Goal: Check status: Check status

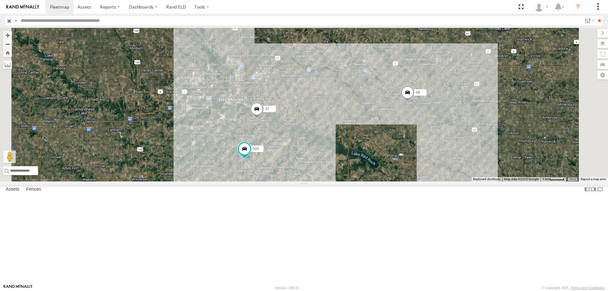
drag, startPoint x: 443, startPoint y: 172, endPoint x: 418, endPoint y: 173, distance: 24.7
click at [419, 173] on div "47 545 48" at bounding box center [304, 105] width 608 height 154
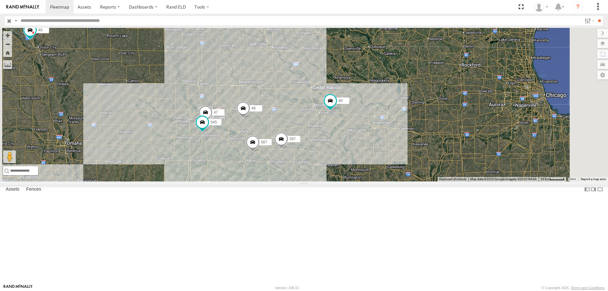
drag, startPoint x: 341, startPoint y: 187, endPoint x: 364, endPoint y: 162, distance: 34.5
click at [364, 162] on div "47 545 48 587 597 46 49" at bounding box center [304, 105] width 608 height 154
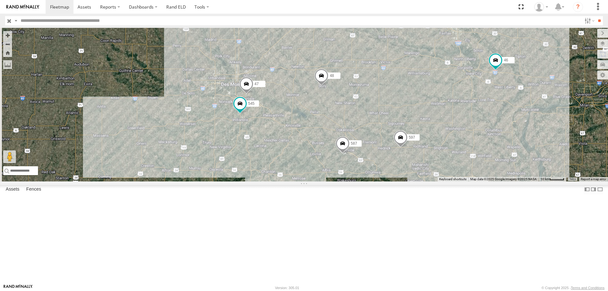
drag, startPoint x: 380, startPoint y: 150, endPoint x: 444, endPoint y: 141, distance: 65.0
click at [444, 141] on div "47 545 48 587 597 46 49" at bounding box center [304, 105] width 608 height 154
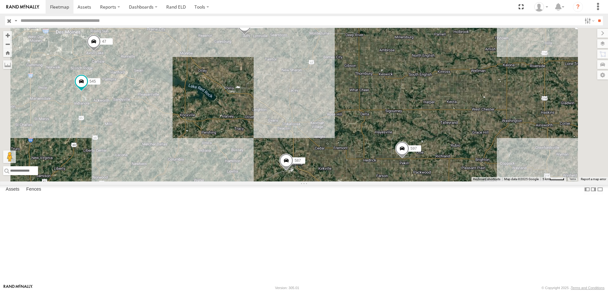
drag, startPoint x: 434, startPoint y: 173, endPoint x: 374, endPoint y: 139, distance: 68.7
click at [373, 140] on div "47 545 48 587 597 46 49" at bounding box center [304, 105] width 608 height 154
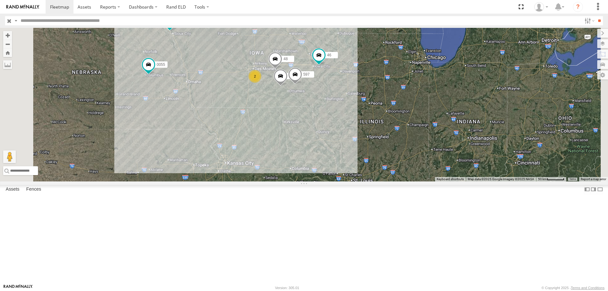
drag, startPoint x: 366, startPoint y: 201, endPoint x: 360, endPoint y: 155, distance: 46.9
click at [360, 155] on div "48 587 597 46 49 2 0055" at bounding box center [304, 105] width 608 height 154
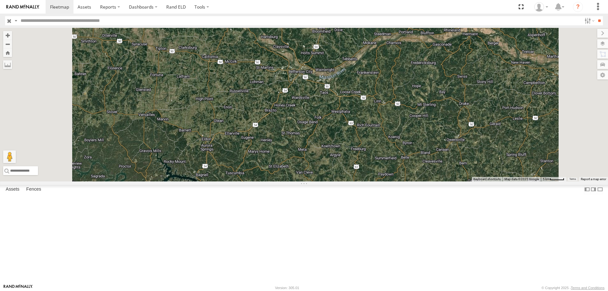
drag, startPoint x: 377, startPoint y: 171, endPoint x: 381, endPoint y: 165, distance: 7.2
click at [381, 165] on div "48 587 597 46 49 0055" at bounding box center [304, 105] width 608 height 154
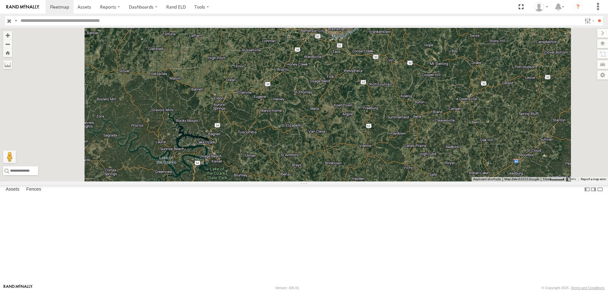
click at [288, 181] on div "48 587 597 46 49 0055" at bounding box center [304, 105] width 608 height 154
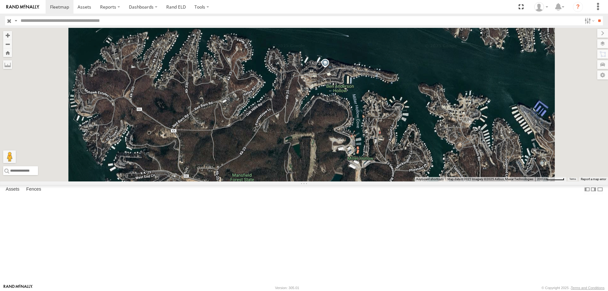
drag, startPoint x: 295, startPoint y: 206, endPoint x: 305, endPoint y: 159, distance: 47.1
click at [305, 159] on div "48 587 597 46 49 0055" at bounding box center [304, 105] width 608 height 154
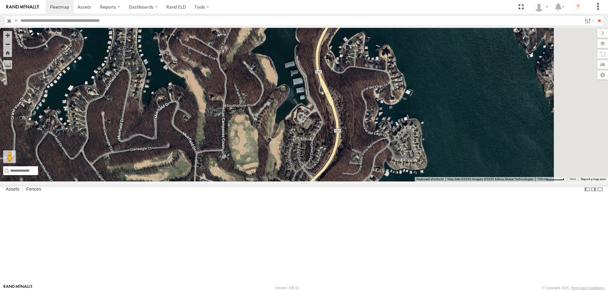
drag, startPoint x: 446, startPoint y: 47, endPoint x: 361, endPoint y: 140, distance: 125.5
click at [361, 140] on div "48 587 597 46 49 0055" at bounding box center [304, 105] width 608 height 154
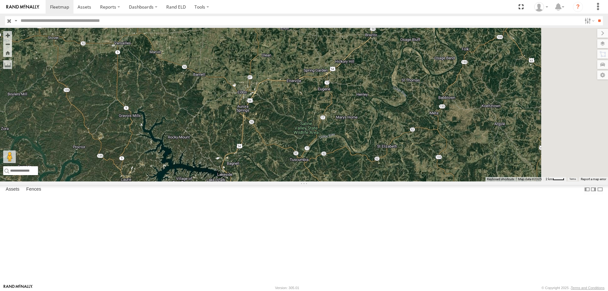
drag, startPoint x: 403, startPoint y: 79, endPoint x: 334, endPoint y: 177, distance: 119.8
click at [334, 177] on div "48 587 597 46 49 0055" at bounding box center [304, 105] width 608 height 154
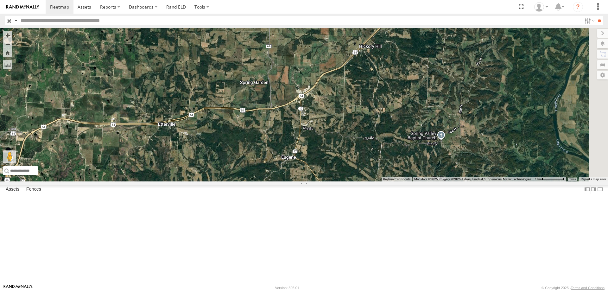
drag, startPoint x: 255, startPoint y: 204, endPoint x: 192, endPoint y: 174, distance: 69.6
click at [147, 193] on main "← Move left → Move right ↑ Move up ↓ Move down + Zoom in - Zoom out Home Jump l…" at bounding box center [304, 156] width 608 height 256
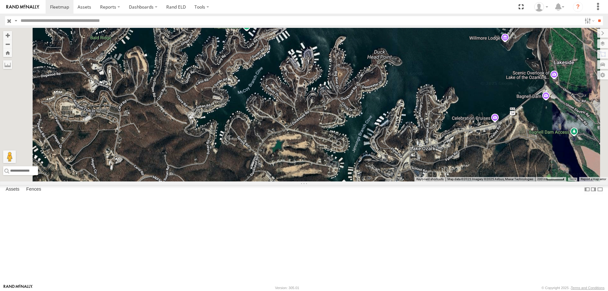
drag, startPoint x: 393, startPoint y: 113, endPoint x: 379, endPoint y: 214, distance: 101.7
click at [379, 181] on div "48 587 597 46 49 0055" at bounding box center [304, 105] width 608 height 154
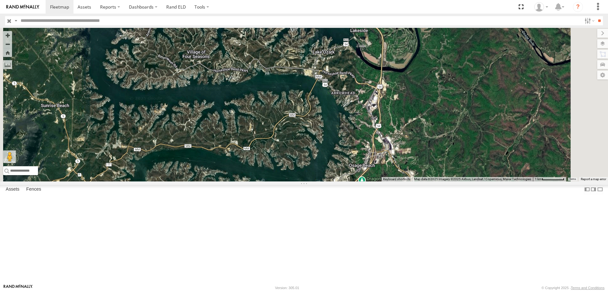
drag, startPoint x: 367, startPoint y: 245, endPoint x: 358, endPoint y: 139, distance: 106.8
click at [358, 139] on div "48 587 597 46 49 0055" at bounding box center [304, 105] width 608 height 154
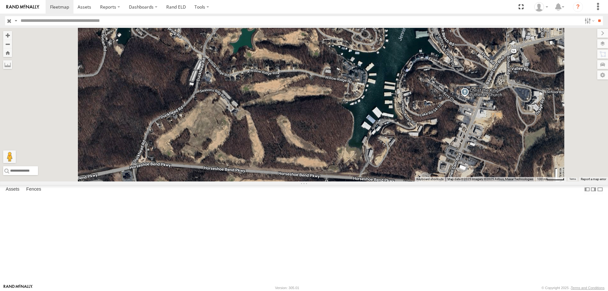
drag, startPoint x: 355, startPoint y: 124, endPoint x: 369, endPoint y: 162, distance: 40.9
click at [369, 162] on div "48 587 597 46 49 0055" at bounding box center [304, 105] width 608 height 154
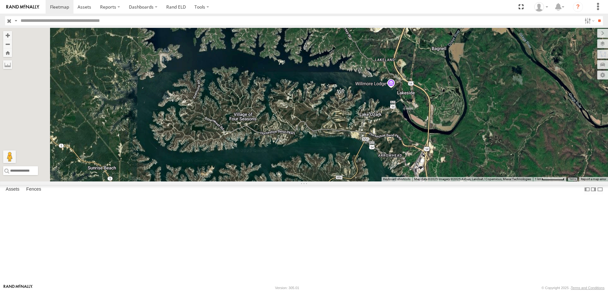
drag, startPoint x: 330, startPoint y: 175, endPoint x: 387, endPoint y: 167, distance: 57.7
click at [387, 167] on div "48 587 597 46 49 0055" at bounding box center [304, 105] width 608 height 154
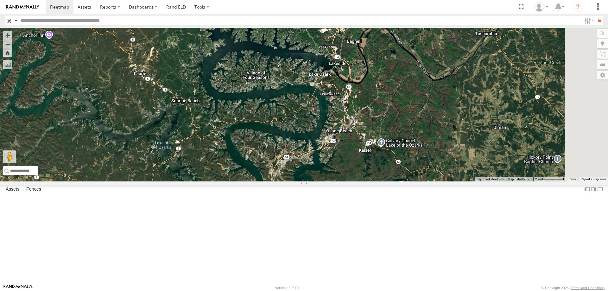
drag, startPoint x: 371, startPoint y: 201, endPoint x: 364, endPoint y: 170, distance: 31.8
click at [364, 170] on div "48 587 597 46 49 0055" at bounding box center [304, 105] width 608 height 154
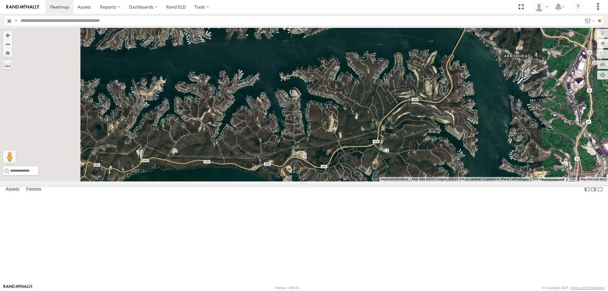
drag, startPoint x: 354, startPoint y: 176, endPoint x: 388, endPoint y: 200, distance: 41.0
click at [388, 181] on div "48 587 597 46 49 0055" at bounding box center [304, 105] width 608 height 154
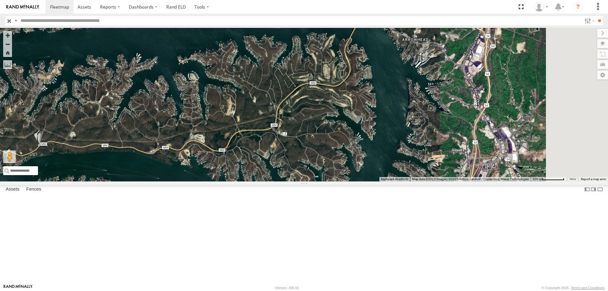
drag, startPoint x: 335, startPoint y: 214, endPoint x: 310, endPoint y: 184, distance: 38.9
click at [310, 181] on div "48 587 597 46 49 0055" at bounding box center [304, 105] width 608 height 154
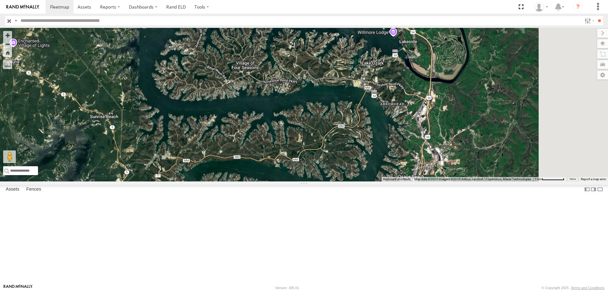
click at [387, 171] on div at bounding box center [304, 105] width 608 height 154
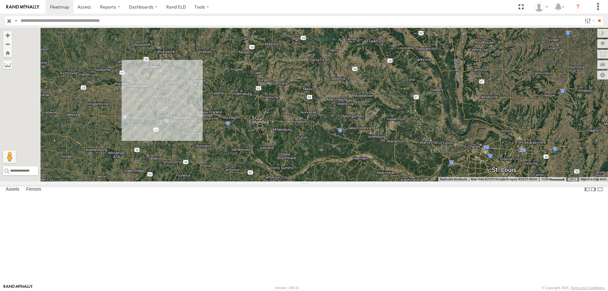
drag, startPoint x: 364, startPoint y: 142, endPoint x: 349, endPoint y: 187, distance: 47.5
click at [349, 181] on div at bounding box center [304, 105] width 608 height 154
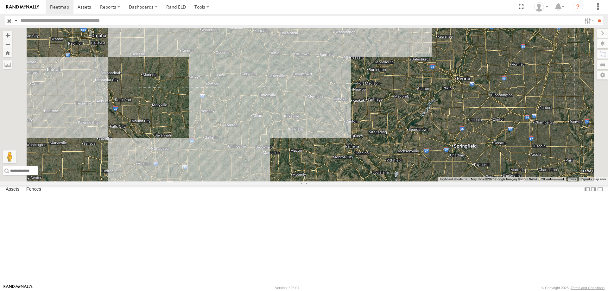
drag, startPoint x: 346, startPoint y: 143, endPoint x: 378, endPoint y: 206, distance: 71.1
click at [378, 181] on div at bounding box center [304, 105] width 608 height 154
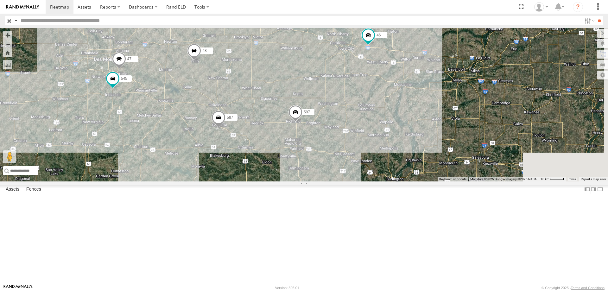
drag, startPoint x: 383, startPoint y: 145, endPoint x: 320, endPoint y: 127, distance: 65.9
click at [320, 127] on div "48 46 597 587 0055 49 545 47" at bounding box center [304, 105] width 608 height 154
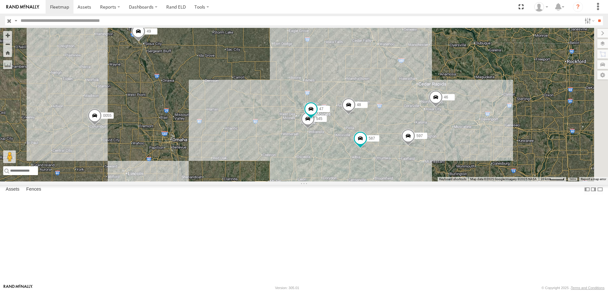
drag, startPoint x: 290, startPoint y: 185, endPoint x: 250, endPoint y: 187, distance: 39.6
click at [250, 181] on div "0055 48 46 49 597 587 545 47" at bounding box center [304, 105] width 608 height 154
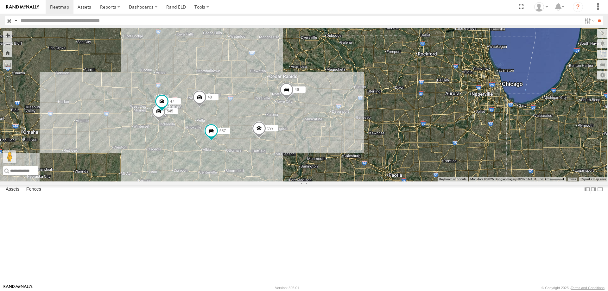
drag, startPoint x: 392, startPoint y: 208, endPoint x: 281, endPoint y: 206, distance: 111.2
click at [281, 181] on div "0055 48 46 49 597 587 545 47" at bounding box center [304, 105] width 608 height 154
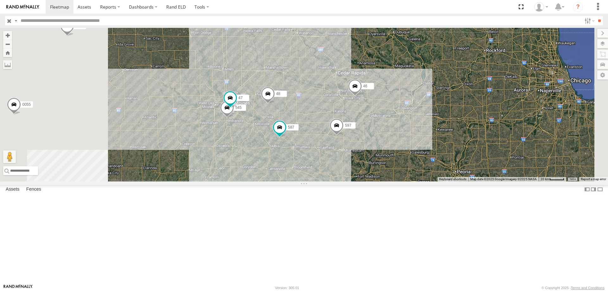
drag, startPoint x: 261, startPoint y: 126, endPoint x: 330, endPoint y: 120, distance: 69.3
click at [330, 120] on div "48 46 597 587 0055 49 545 47" at bounding box center [304, 105] width 608 height 154
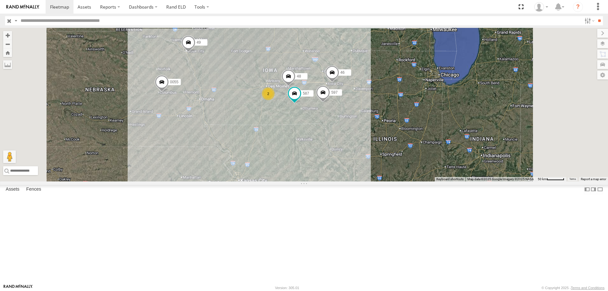
click at [169, 92] on span at bounding box center [162, 83] width 14 height 17
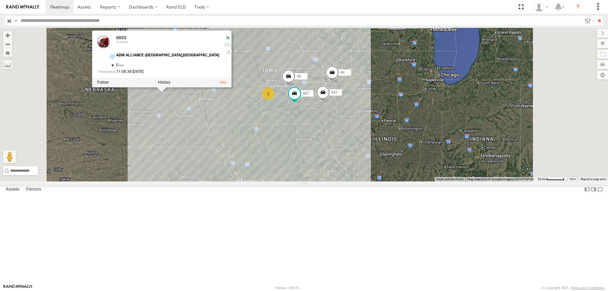
click at [262, 165] on div "48 46 597 587 0055 49 2 0055 Tractor ADM ALLIANCE-[GEOGRAPHIC_DATA],[GEOGRAPHIC…" at bounding box center [304, 105] width 608 height 154
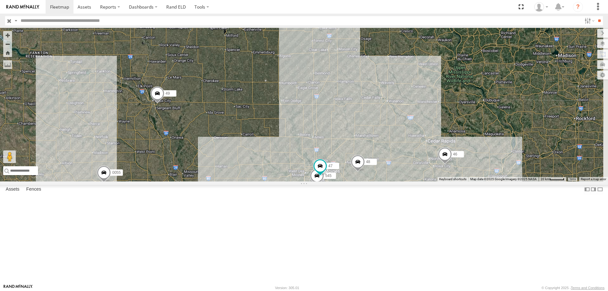
drag, startPoint x: 427, startPoint y: 199, endPoint x: 363, endPoint y: 173, distance: 69.2
click at [363, 173] on div "48 46 597 587 0055 49 545 47" at bounding box center [304, 105] width 608 height 154
